Goal: Information Seeking & Learning: Learn about a topic

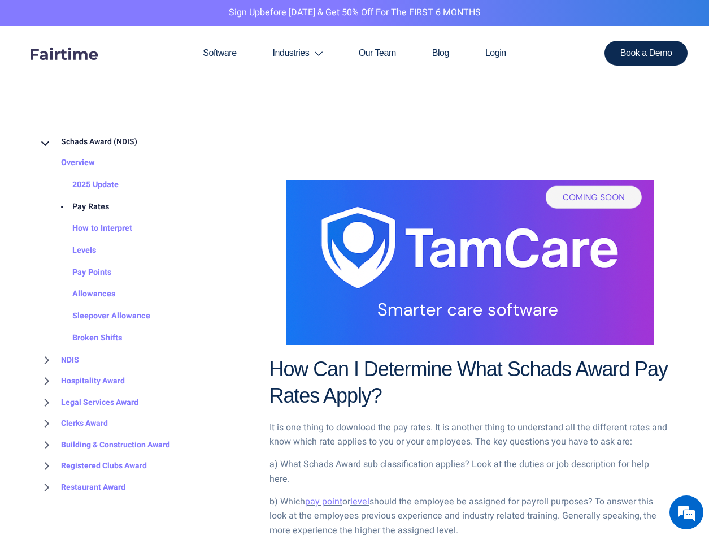
scroll to position [565, 0]
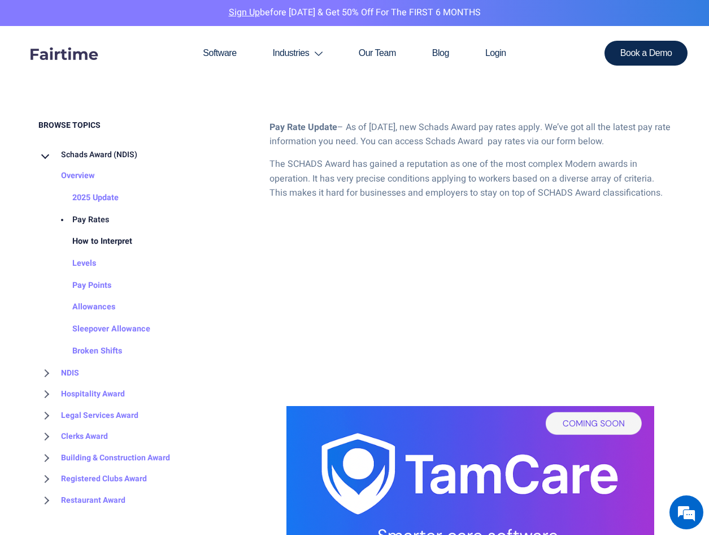
click at [105, 243] on link "How to Interpret" at bounding box center [91, 242] width 83 height 22
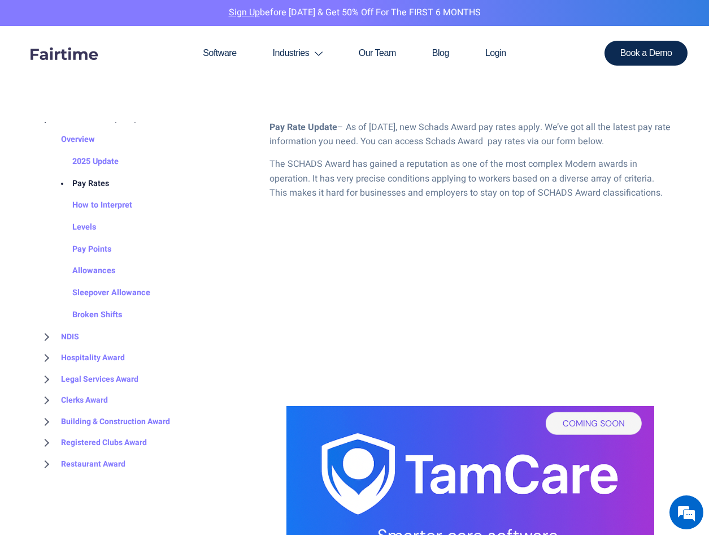
scroll to position [884, 0]
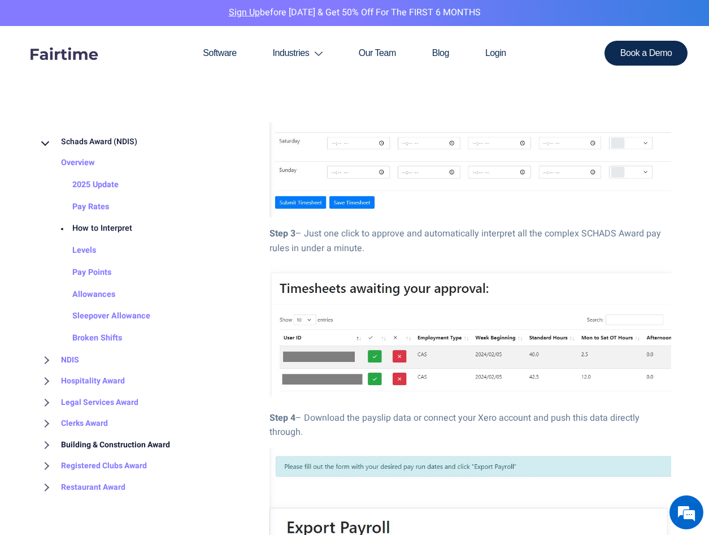
click at [115, 445] on link "Building & Construction Award" at bounding box center [104, 444] width 132 height 21
click at [77, 465] on link "Overview" at bounding box center [66, 466] width 57 height 22
